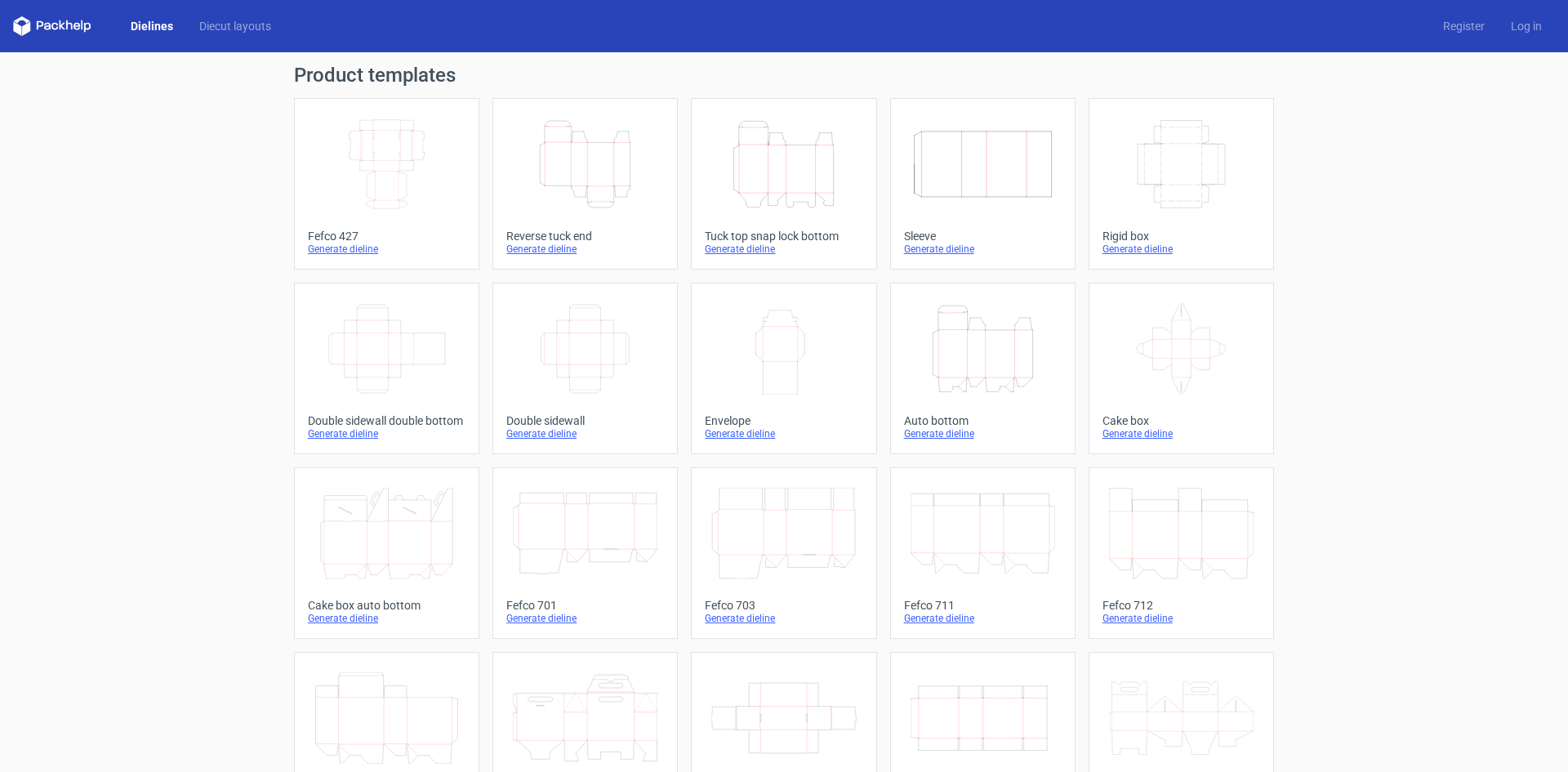
click at [919, 144] on icon "Width Depth Height" at bounding box center [982, 164] width 145 height 91
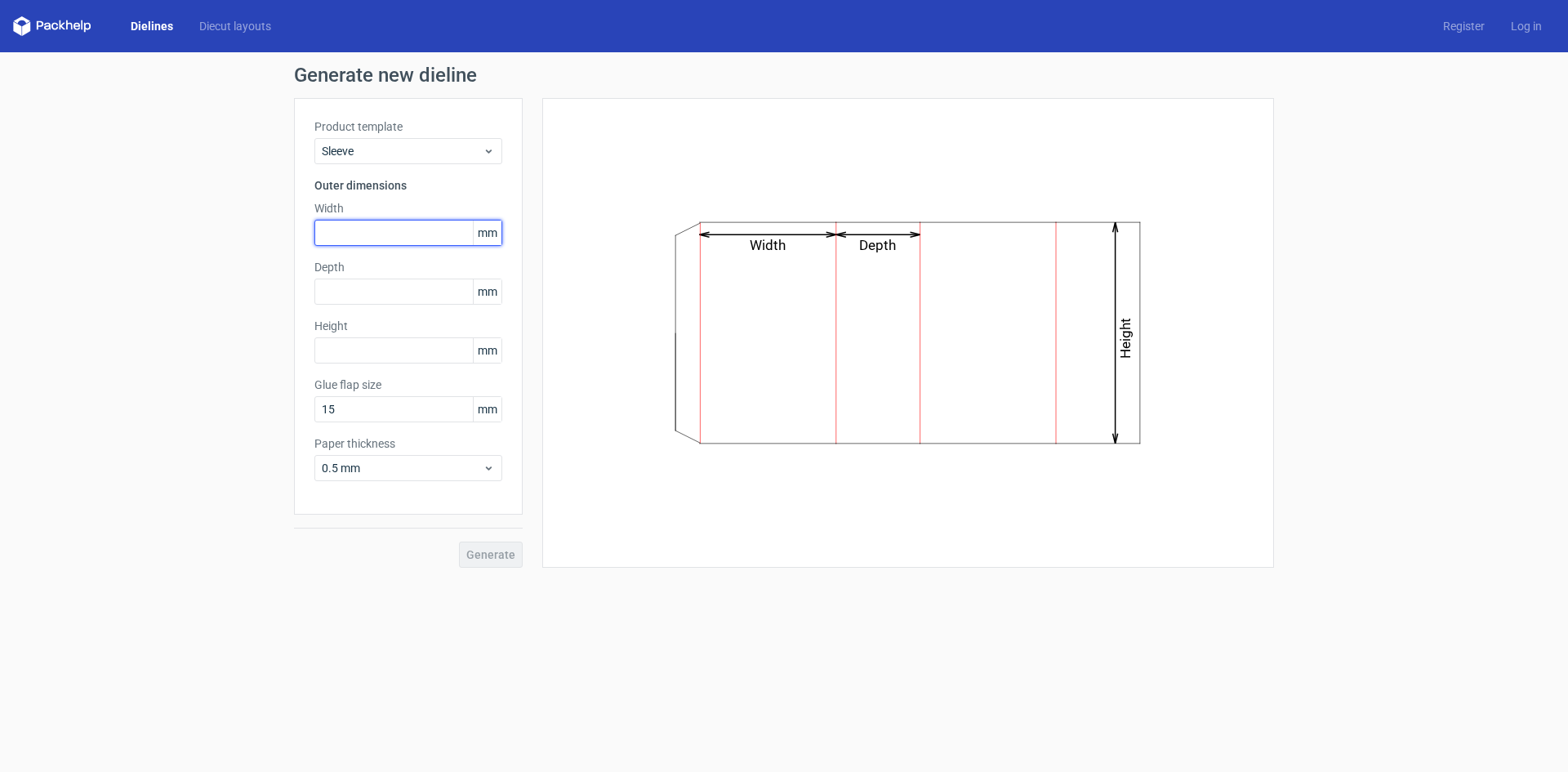
click at [359, 240] on input "text" at bounding box center [408, 232] width 188 height 26
type input "60"
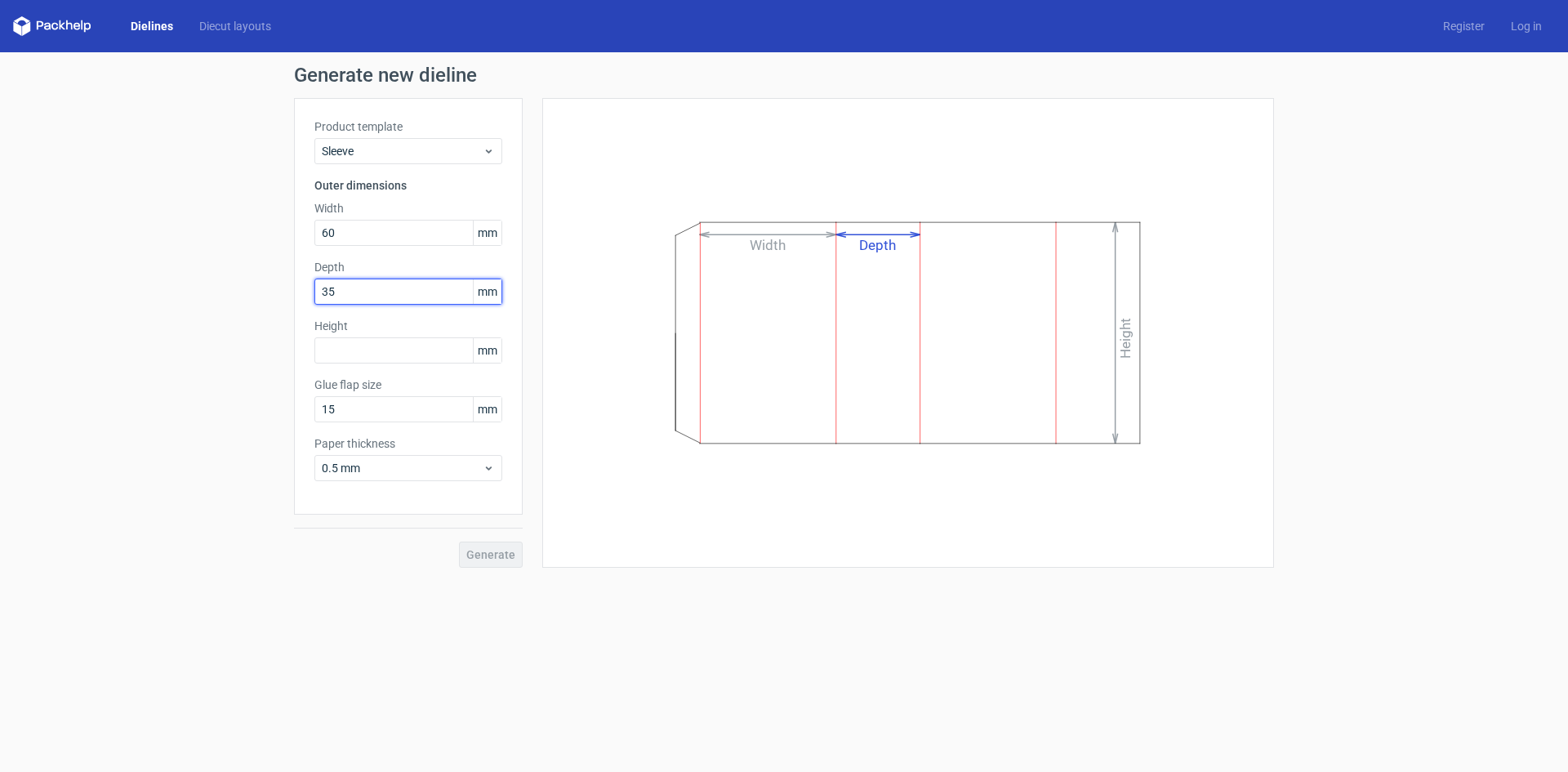
type input "35"
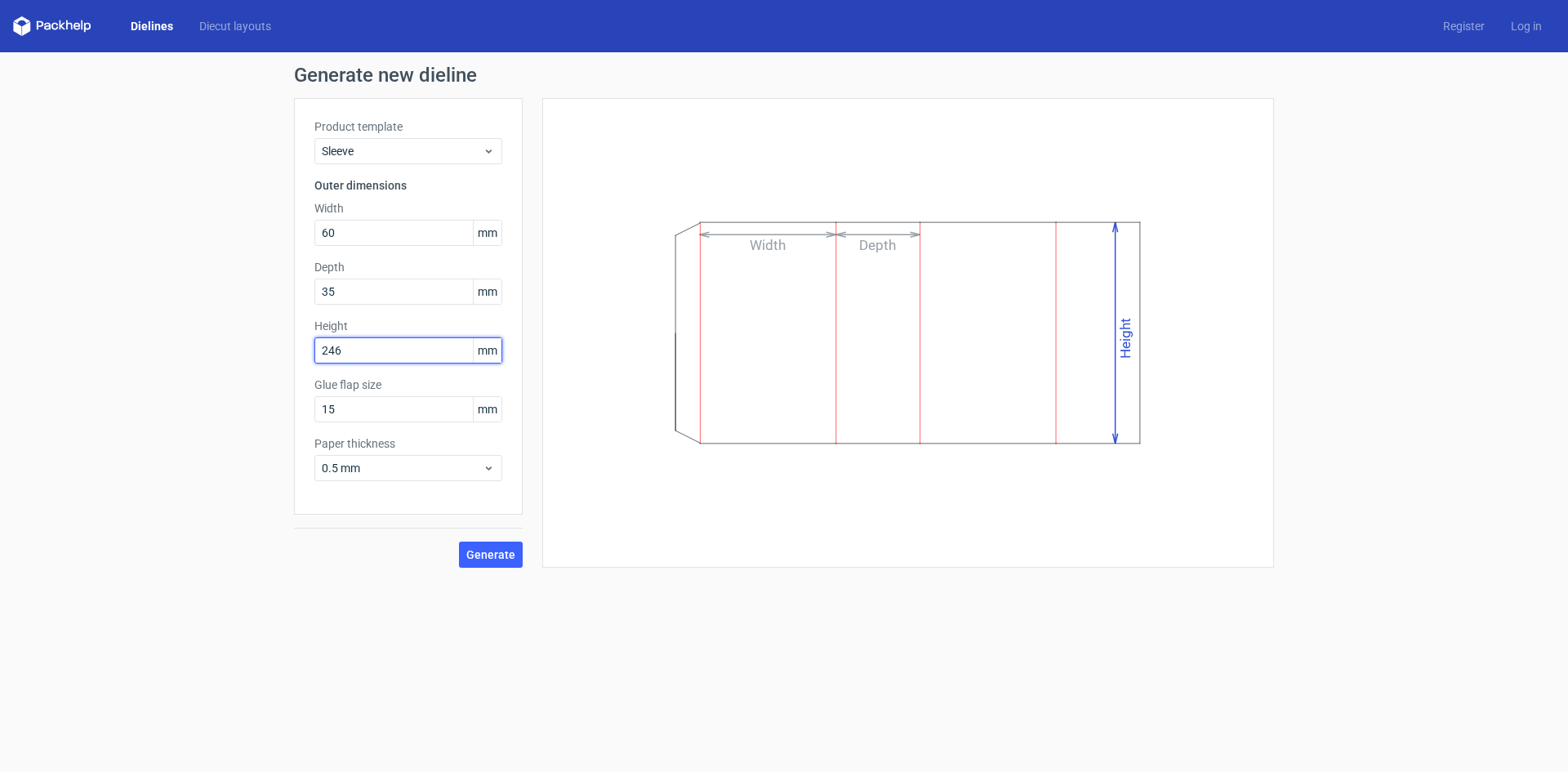
type input "246"
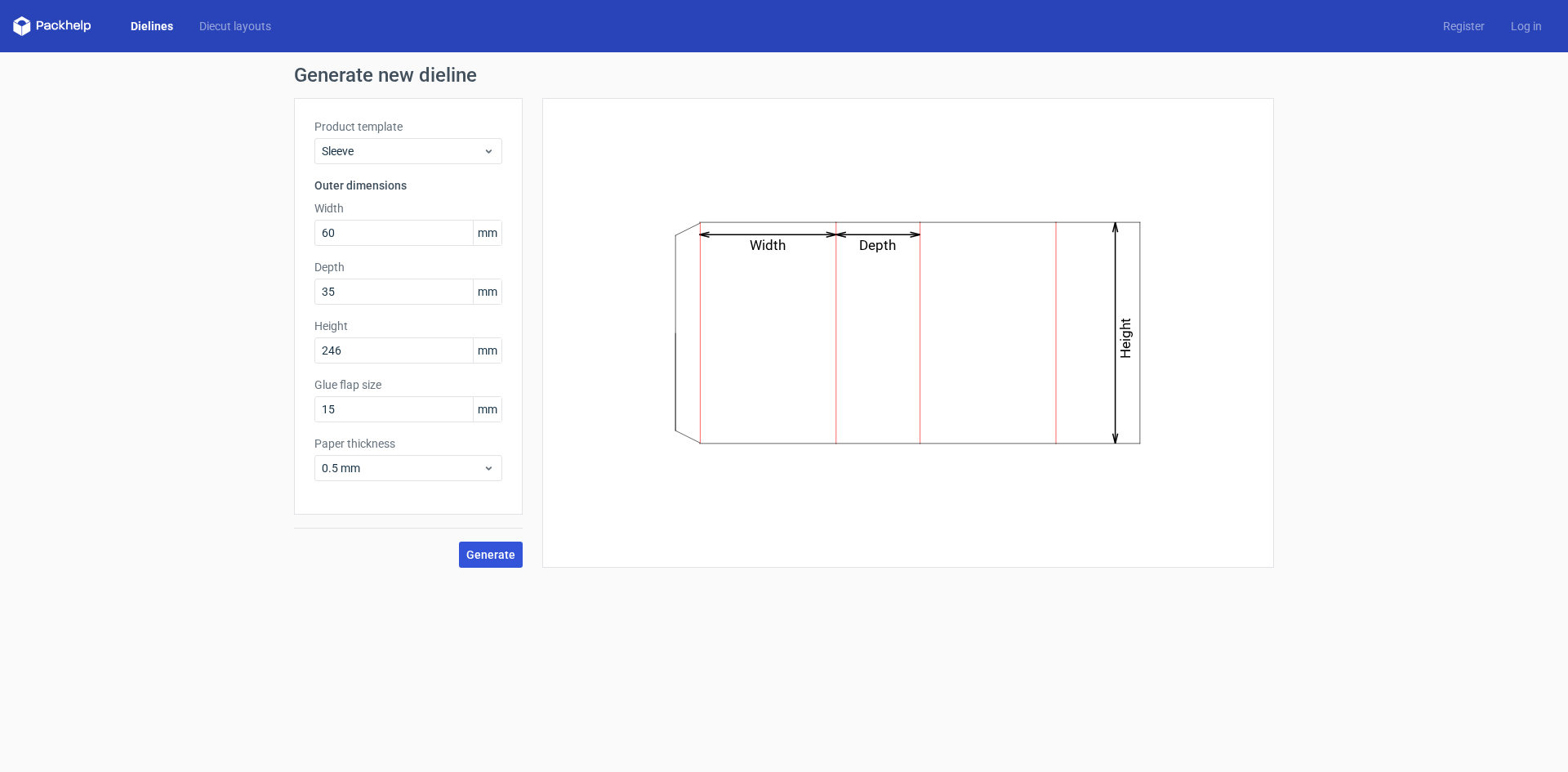
click at [514, 549] on span "Generate" at bounding box center [491, 554] width 49 height 12
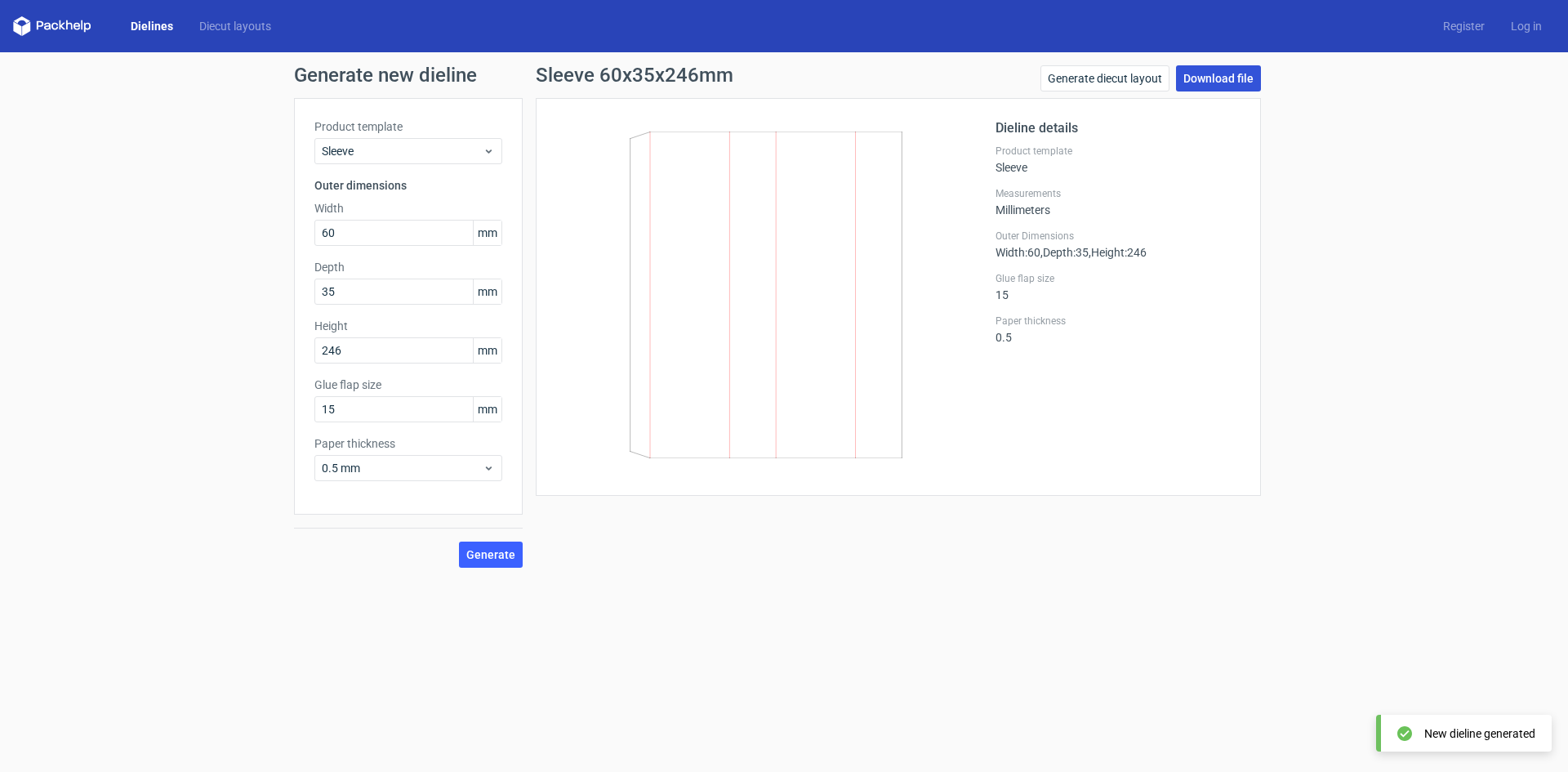
click at [1213, 80] on link "Download file" at bounding box center [1218, 78] width 85 height 26
